Goal: Task Accomplishment & Management: Manage account settings

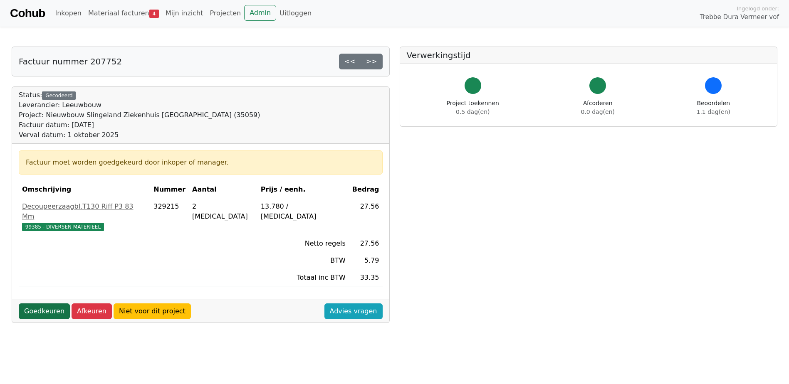
click at [48, 304] on link "Goedkeuren" at bounding box center [44, 312] width 51 height 16
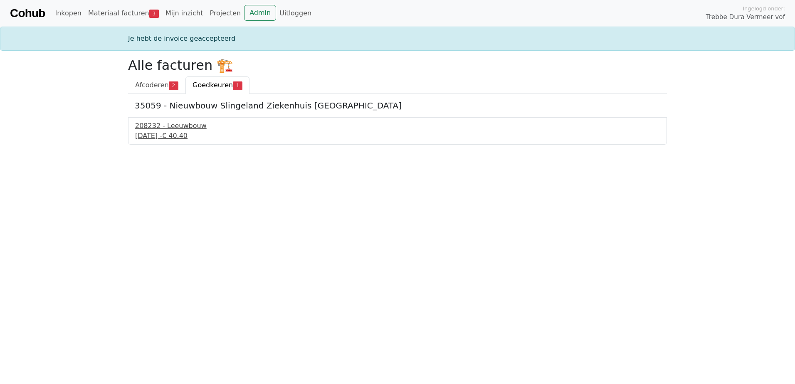
click at [161, 139] on div "2 september 2025 - € 40,40" at bounding box center [397, 136] width 525 height 10
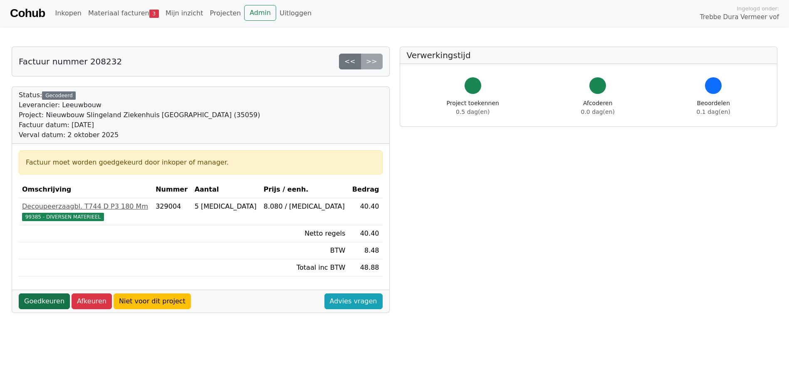
click at [42, 299] on link "Goedkeuren" at bounding box center [44, 302] width 51 height 16
